Goal: Information Seeking & Learning: Learn about a topic

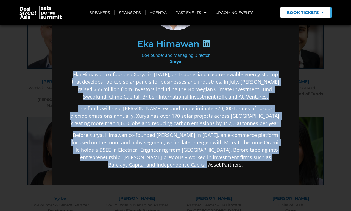
scroll to position [2062, 0]
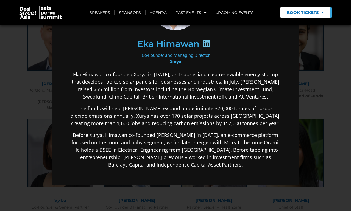
click at [294, 48] on section "Eka Himawan Co-Founder and Managing Director [PERSON_NAME] Eka Himawan co-found…" at bounding box center [175, 117] width 246 height 309
click at [316, 58] on div "×" at bounding box center [175, 105] width 351 height 211
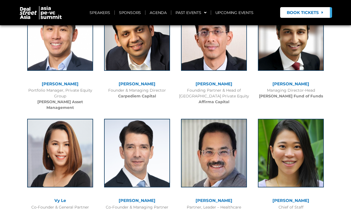
scroll to position [54, 0]
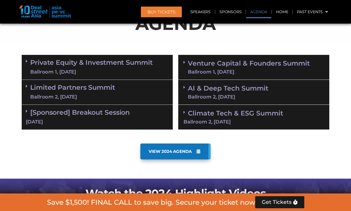
scroll to position [335, 0]
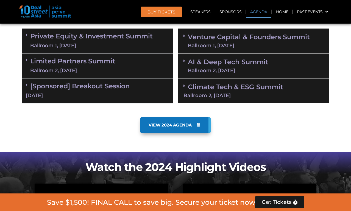
click at [84, 51] on div "Private Equity & Investment Summit Ballroom 1, [DATE]" at bounding box center [97, 41] width 151 height 25
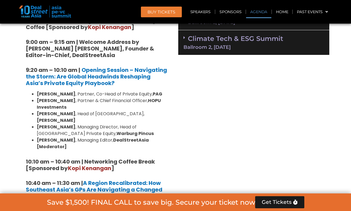
scroll to position [384, 0]
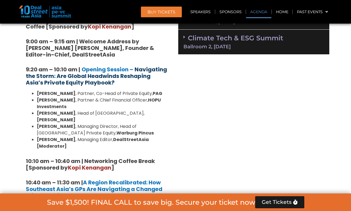
click at [60, 78] on strong "Navigating the Storm: Are Global Headwinds Reshaping Asia’s Private Equity Play…" at bounding box center [96, 76] width 141 height 21
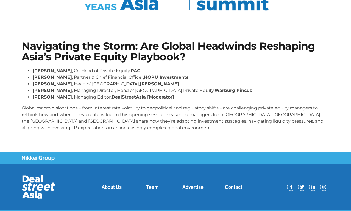
scroll to position [81, 0]
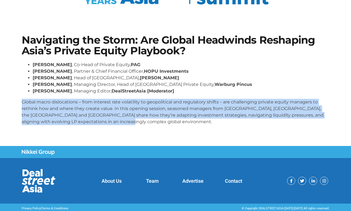
drag, startPoint x: 22, startPoint y: 102, endPoint x: 133, endPoint y: 130, distance: 115.2
click at [134, 130] on div "Navigating the Storm: Are Global Headwinds Reshaping Asia’s Private Equity Play…" at bounding box center [175, 82] width 313 height 100
copy p "Global macro dislocations – from interest rate volatility to geopolitical and r…"
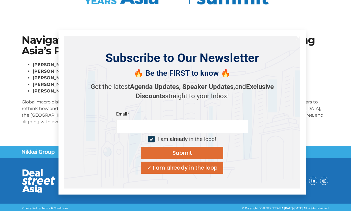
click at [299, 38] on icon "Close" at bounding box center [298, 37] width 5 height 5
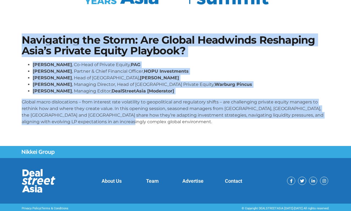
drag, startPoint x: 23, startPoint y: 40, endPoint x: 187, endPoint y: 118, distance: 182.0
click at [187, 118] on div "Navigating the Storm: Are Global Headwinds Reshaping Asia’s Private Equity Play…" at bounding box center [175, 82] width 313 height 100
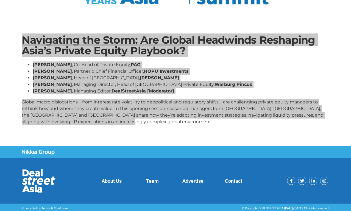
drag, startPoint x: 347, startPoint y: 118, endPoint x: 59, endPoint y: 81, distance: 290.6
click at [59, 81] on ul "Nikhil Srivastava , Co-Head of Private Equity, PAG Huanan Yang , Partner & Chie…" at bounding box center [176, 78] width 308 height 33
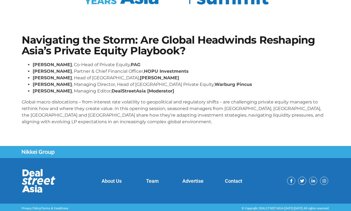
click at [153, 46] on h1 "Navigating the Storm: Are Global Headwinds Reshaping Asia’s Private Equity Play…" at bounding box center [176, 45] width 308 height 21
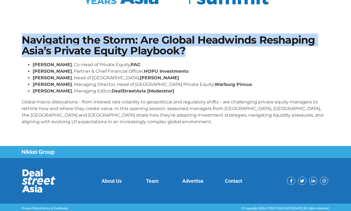
drag, startPoint x: 195, startPoint y: 51, endPoint x: 23, endPoint y: 38, distance: 172.4
click at [23, 38] on h1 "Navigating the Storm: Are Global Headwinds Reshaping Asia’s Private Equity Play…" at bounding box center [176, 45] width 308 height 21
copy h1 "Navigating the Storm: Are Global Headwinds Reshaping Asia’s Private Equity Play…"
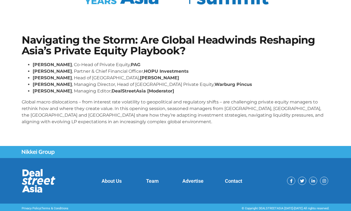
click at [100, 82] on li "Saurabh Agarwal , Managing Director, Head of Southeast Asia Private Equity, War…" at bounding box center [181, 84] width 297 height 7
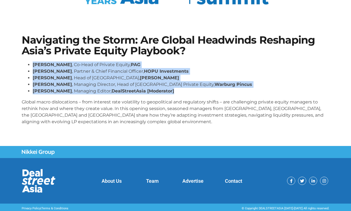
drag, startPoint x: 173, startPoint y: 91, endPoint x: 31, endPoint y: 65, distance: 144.1
click at [31, 65] on ul "Nikhil Srivastava , Co-Head of Private Equity, PAG Huanan Yang , Partner & Chie…" at bounding box center [176, 78] width 308 height 33
copy ul "Nikhil Srivastava , Co-Head of Private Equity, PAG Huanan Yang , Partner & Chie…"
